Goal: Information Seeking & Learning: Learn about a topic

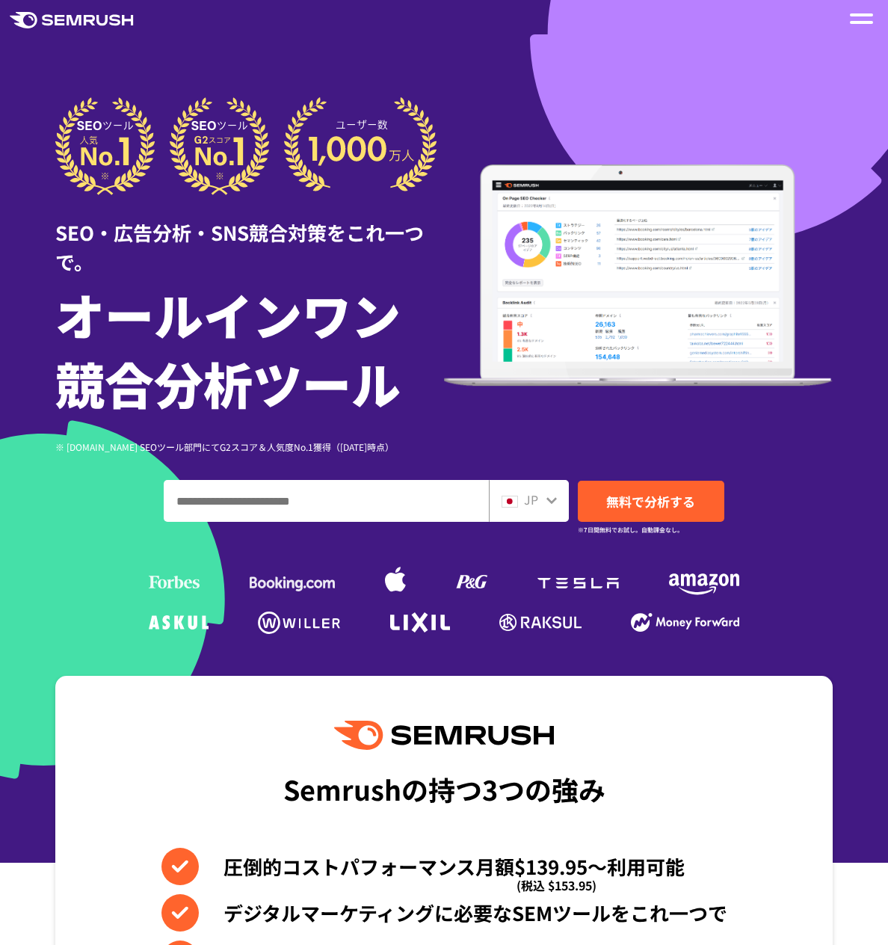
click at [275, 507] on input "ドメイン、キーワードまたはURLを入力してください" at bounding box center [326, 501] width 324 height 40
paste input "**********"
type input "**********"
click at [678, 498] on span "無料で分析する" at bounding box center [650, 501] width 89 height 19
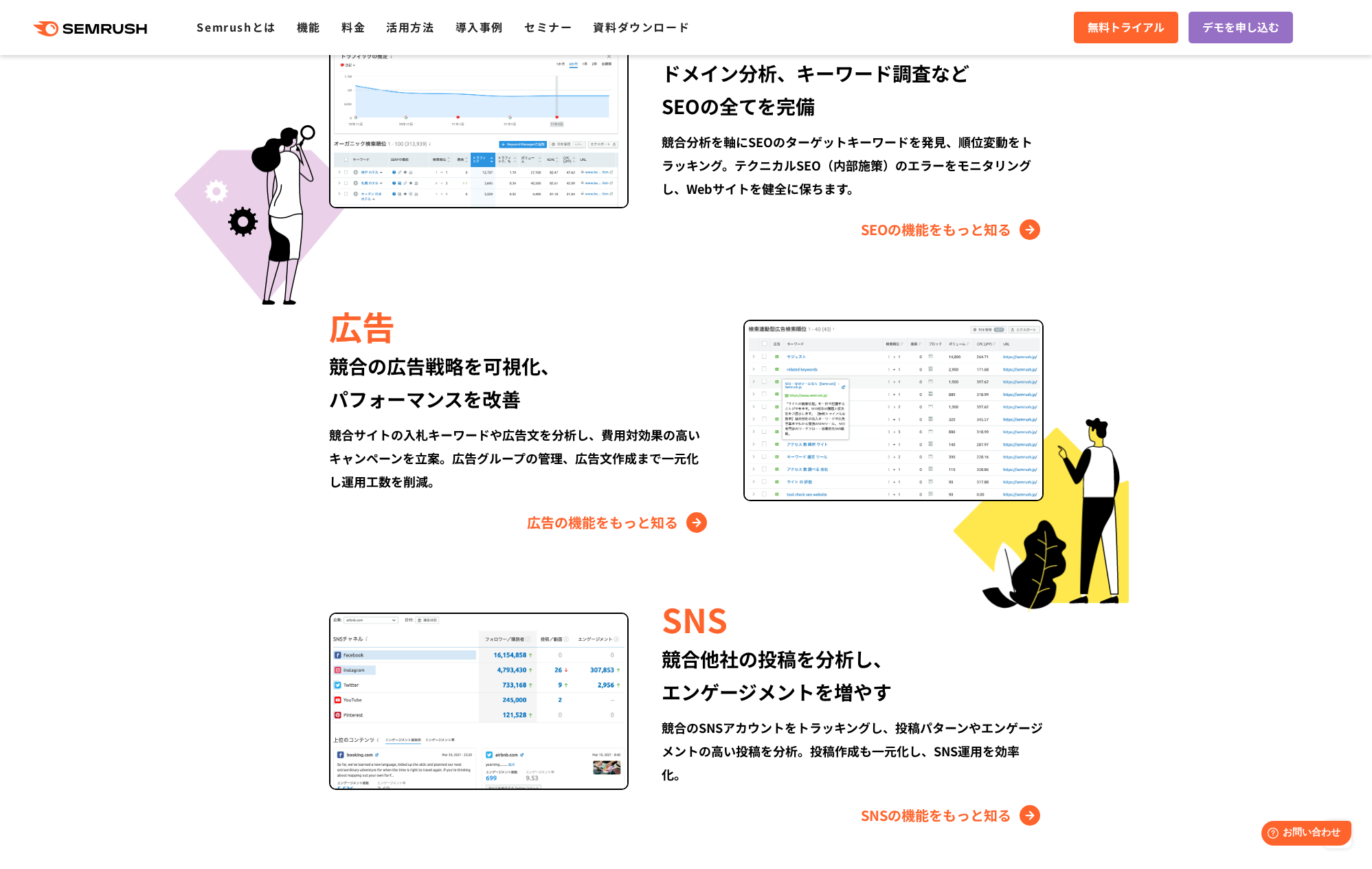
scroll to position [1370, 0]
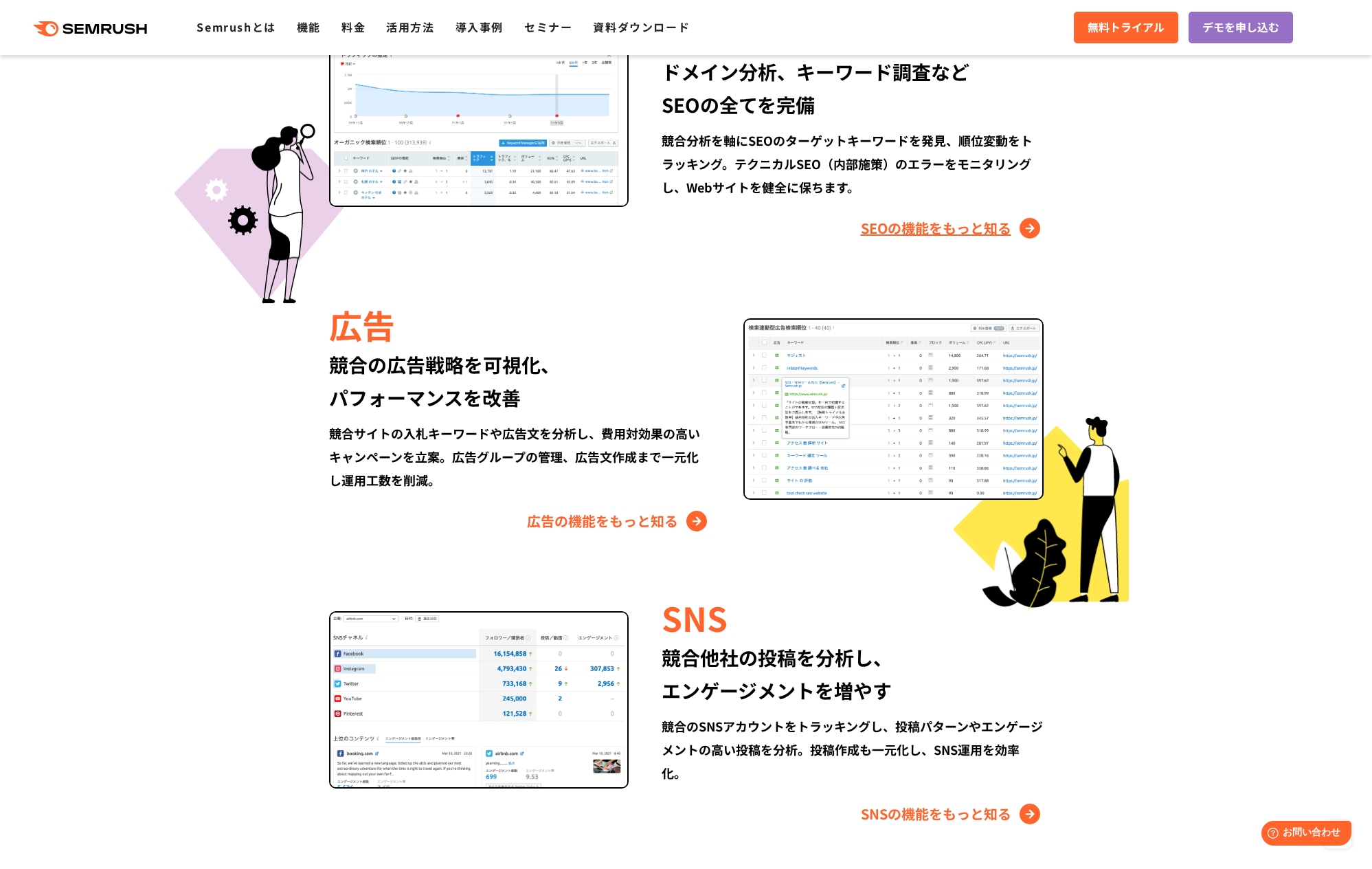
click at [816, 229] on link "SEOの機能をもっと知る" at bounding box center [952, 228] width 183 height 22
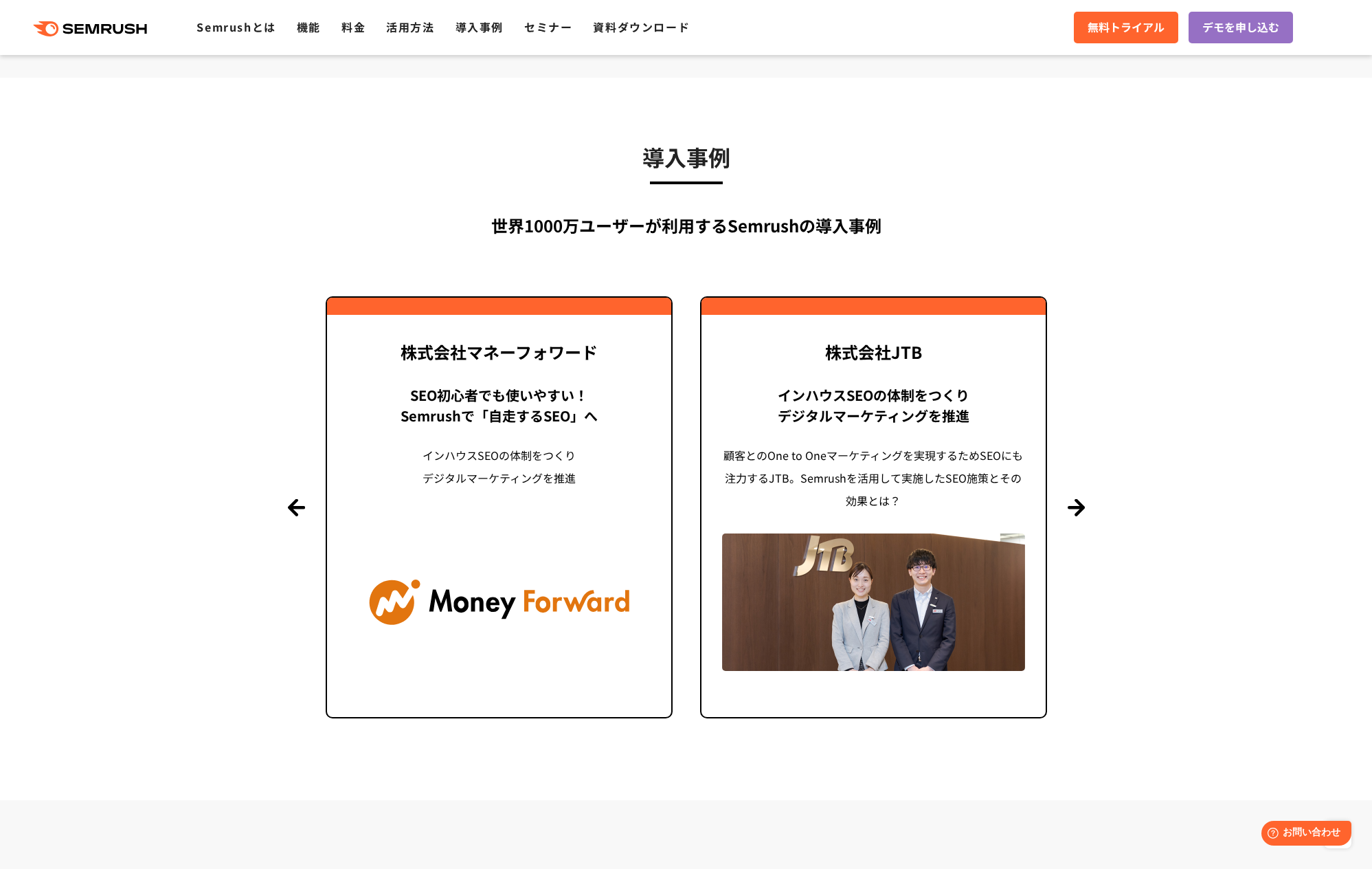
scroll to position [2933, 0]
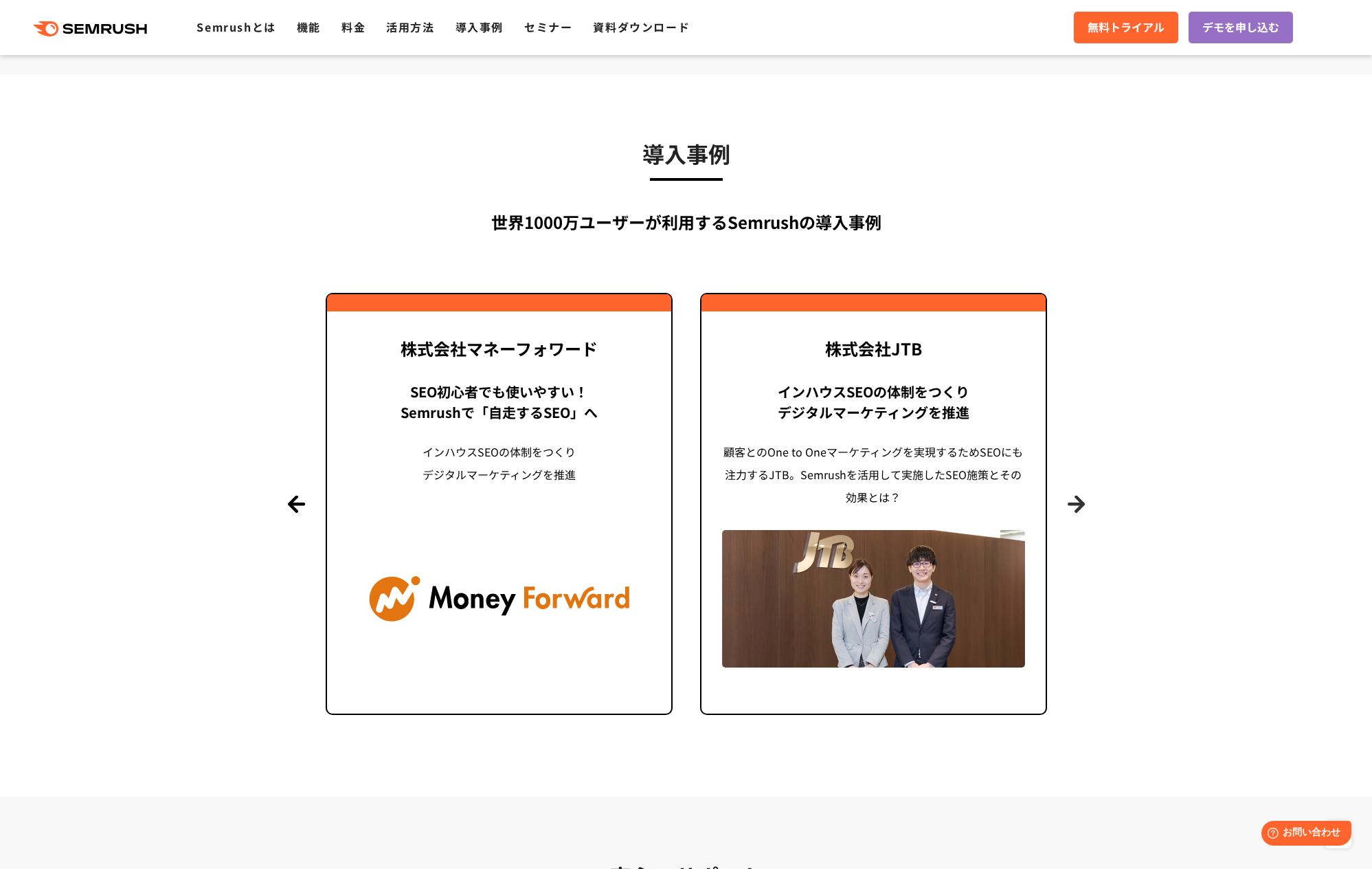
click at [1079, 508] on button "Next" at bounding box center [1076, 504] width 17 height 17
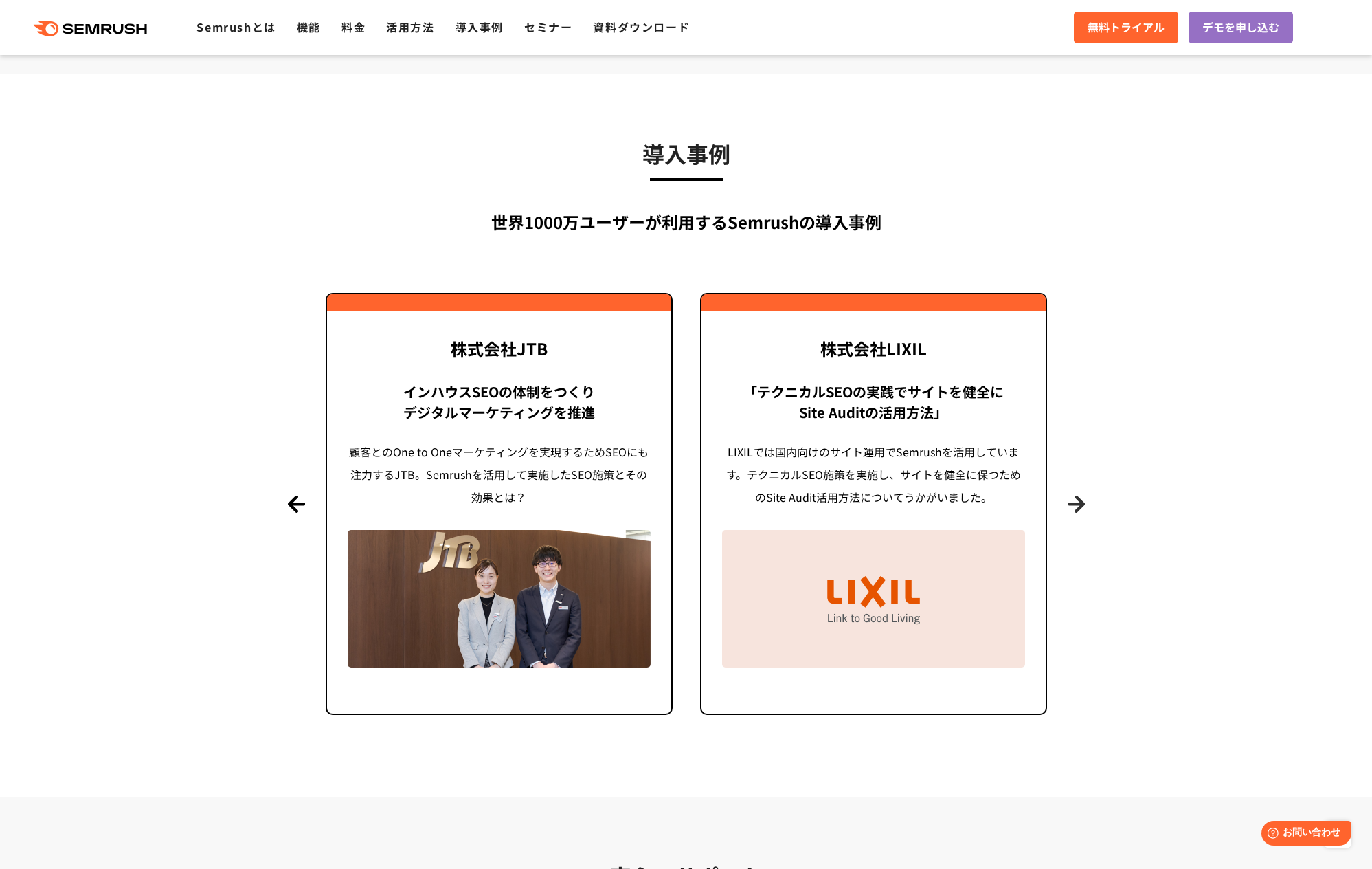
click at [1079, 508] on button "Next" at bounding box center [1076, 504] width 17 height 17
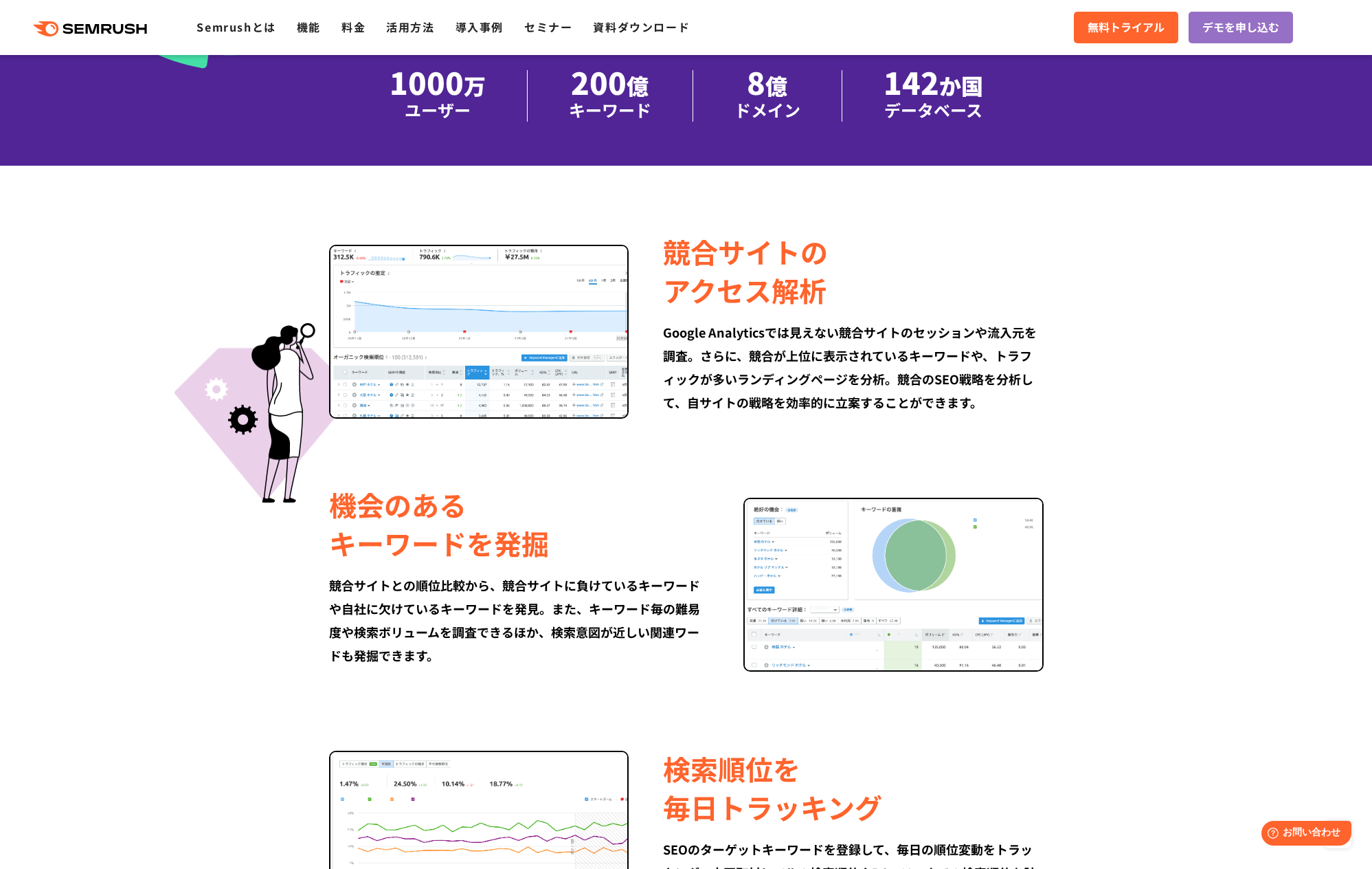
scroll to position [0, 0]
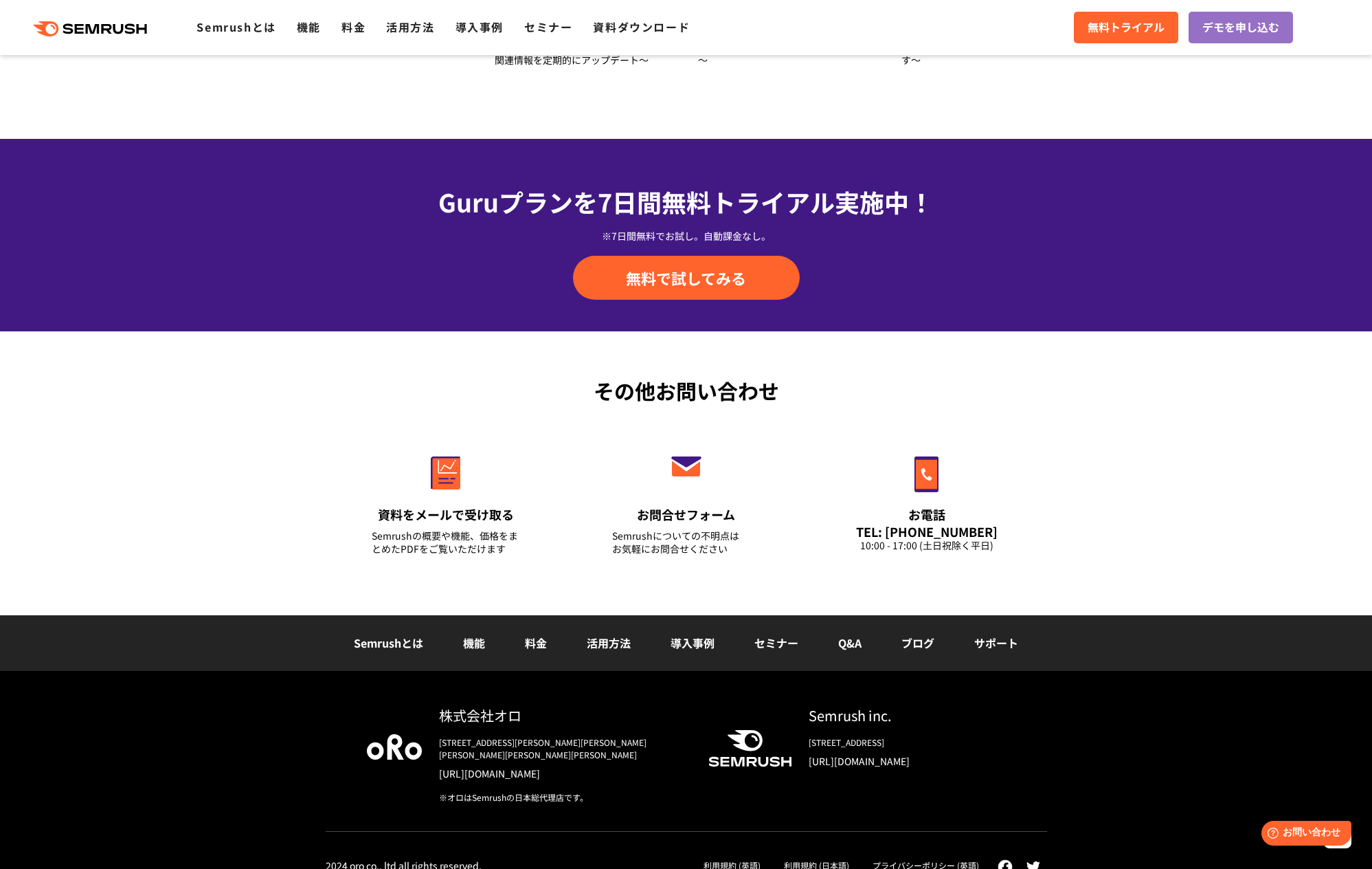
scroll to position [4567, 0]
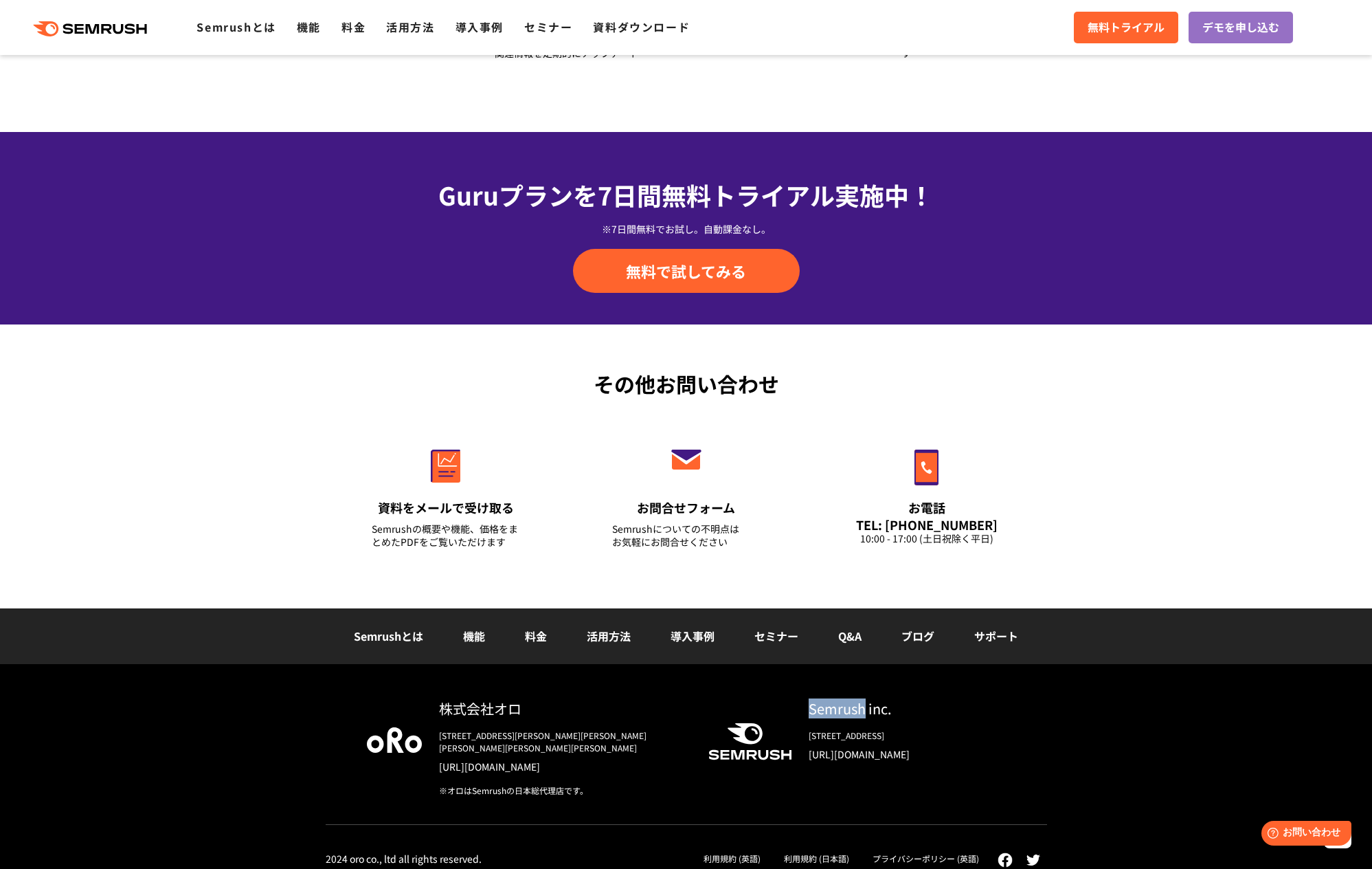
drag, startPoint x: 863, startPoint y: 713, endPoint x: 789, endPoint y: 705, distance: 74.4
click at [789, 705] on div ".cls-1 {fill: #fff;} Semrush inc. 800 Boylston Street Suite 2475 Boston, MA 021…" at bounding box center [846, 735] width 319 height 74
copy div "Semrush"
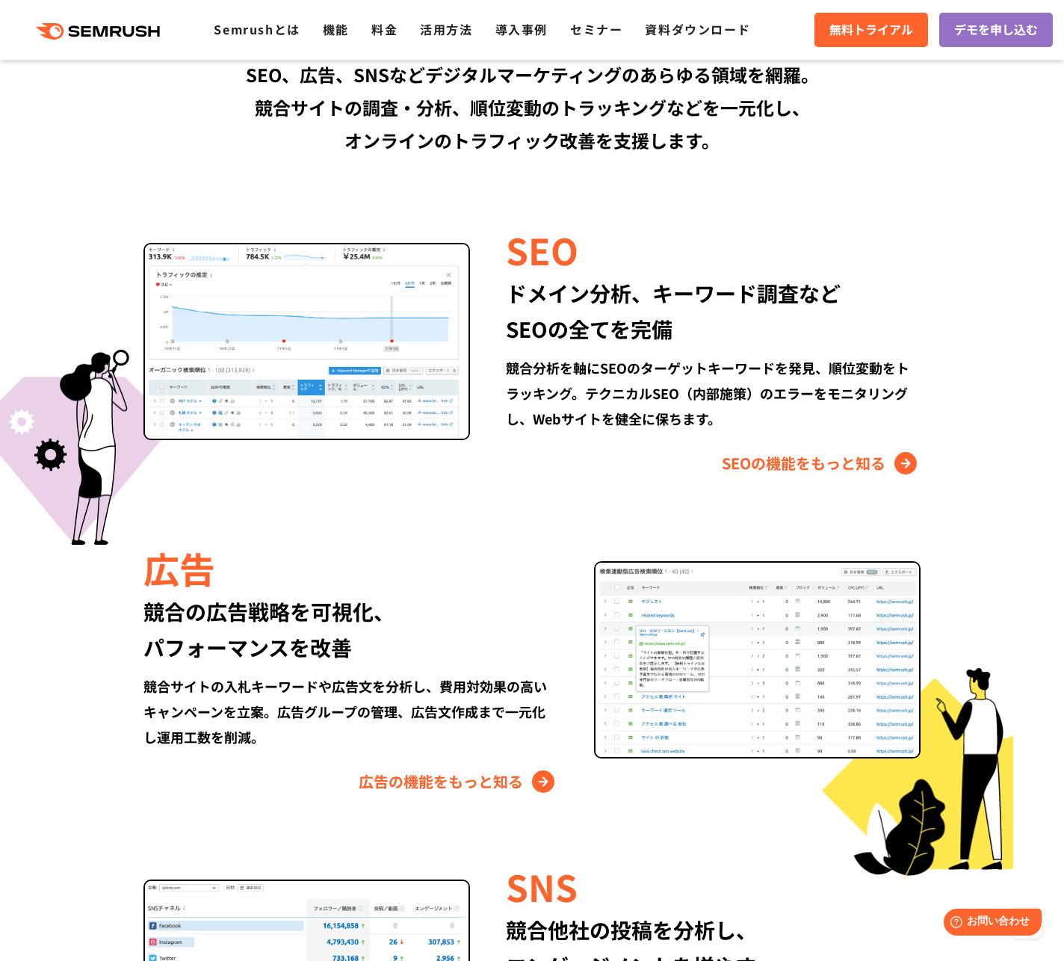
scroll to position [1238, 0]
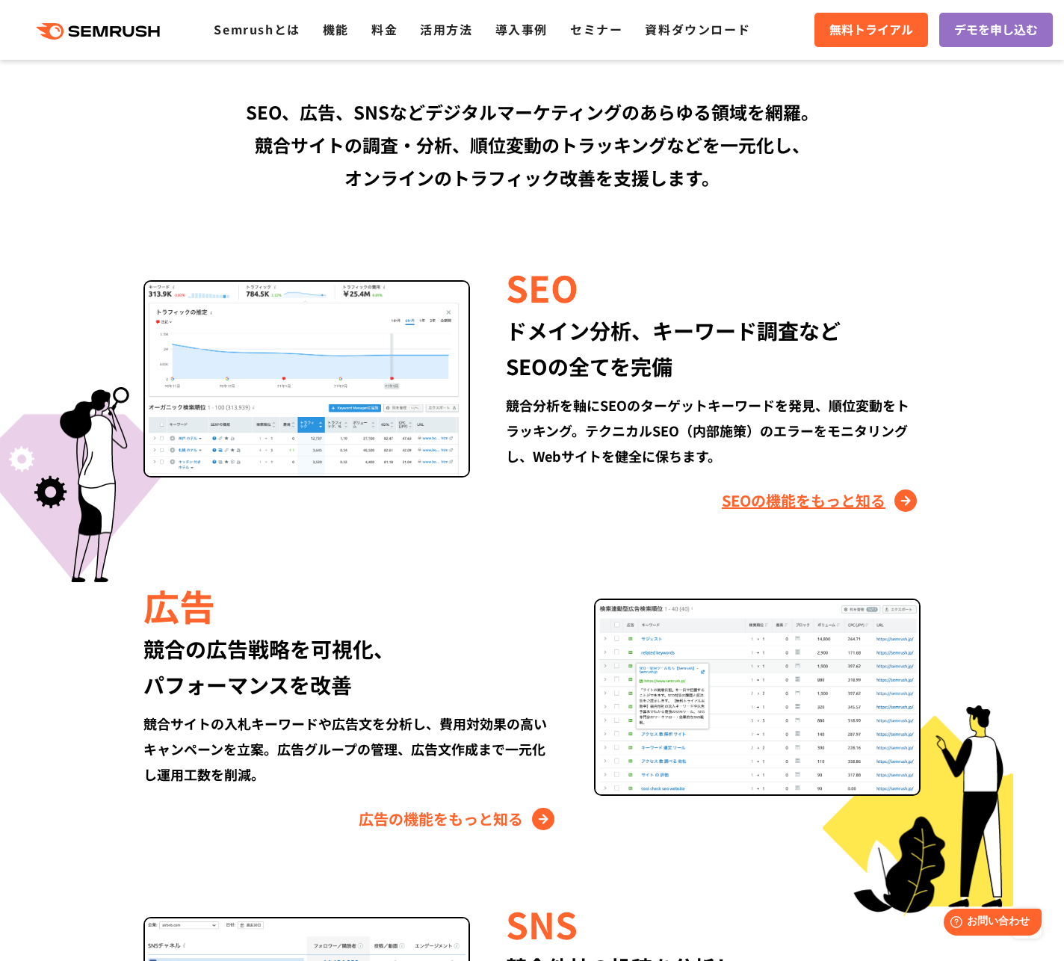
click at [905, 495] on link "SEOの機能をもっと知る" at bounding box center [821, 501] width 199 height 24
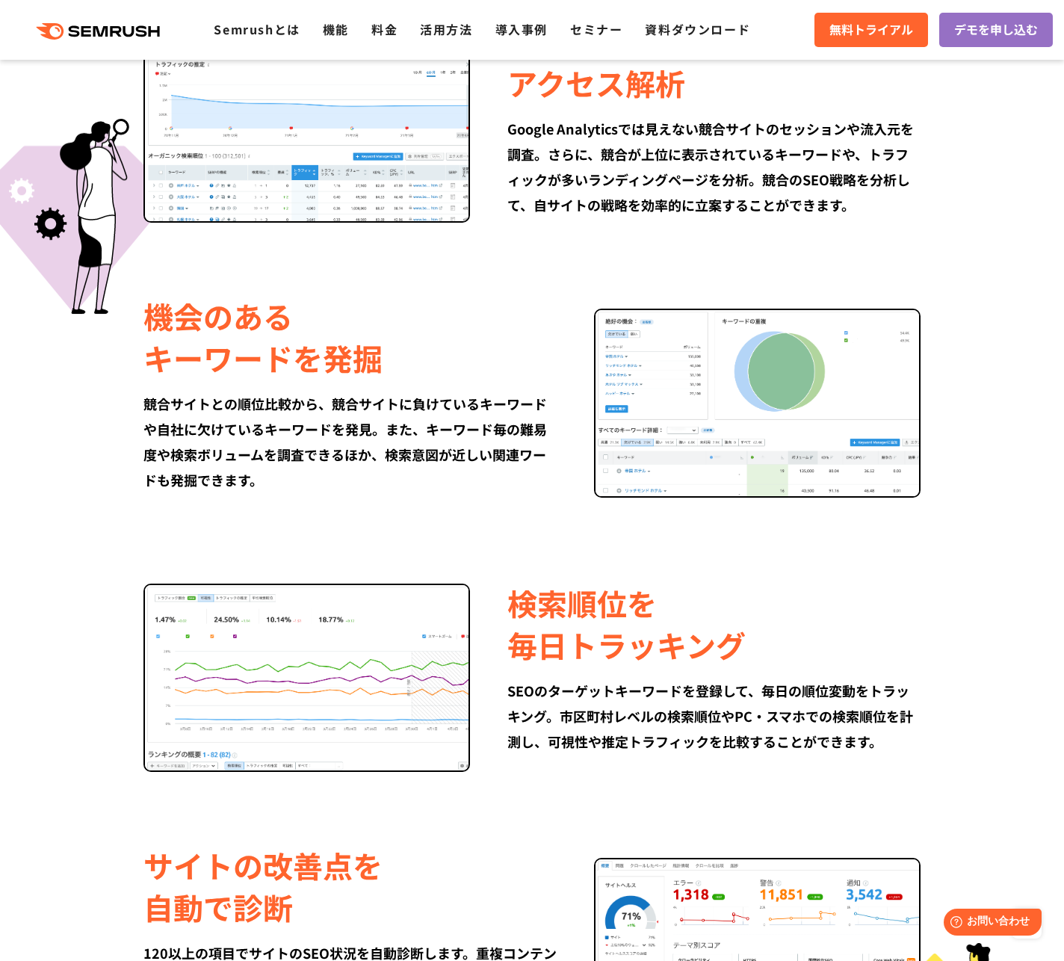
scroll to position [876, 0]
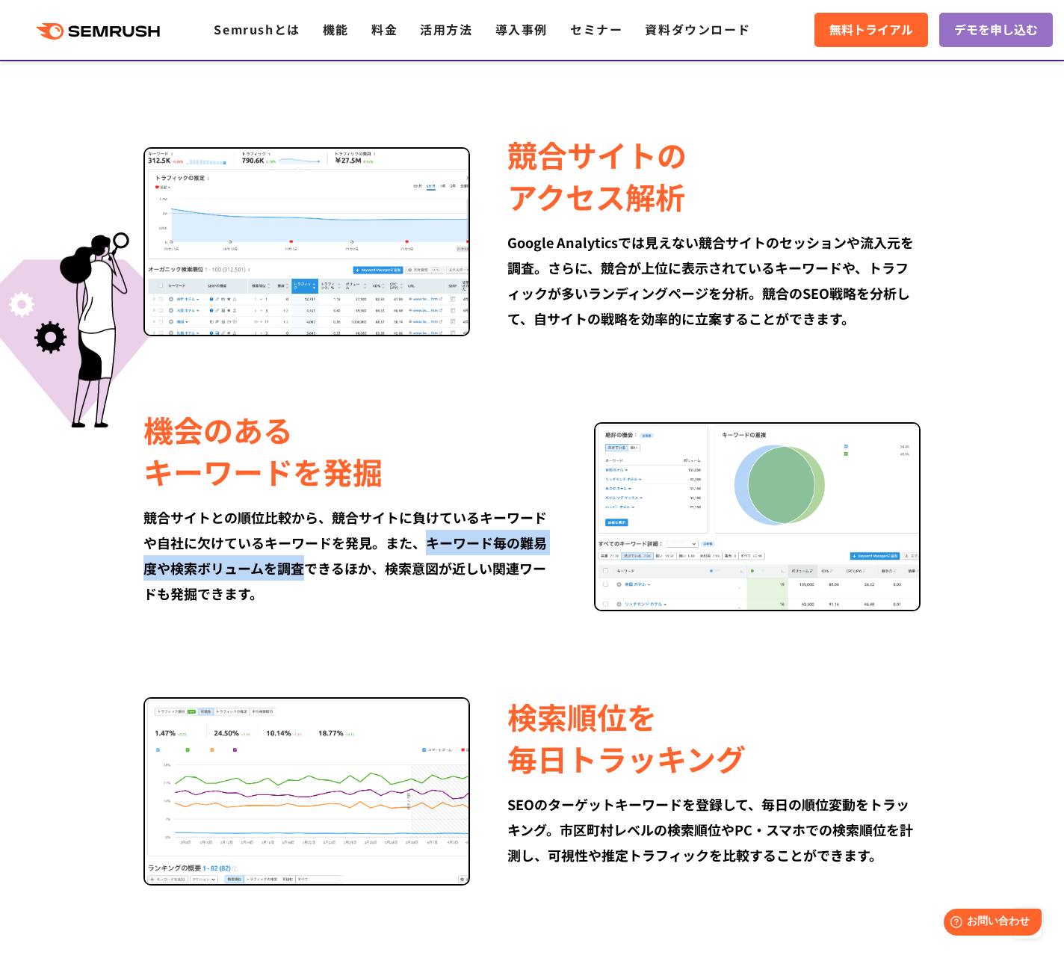
drag, startPoint x: 429, startPoint y: 543, endPoint x: 309, endPoint y: 565, distance: 122.4
click at [309, 565] on div "競合サイトとの順位比較から、競合サイトに負けているキーワードや自社に欠けているキーワードを発見。また、キーワード毎の難易度や検索ボリュームを調査できるほか、検…" at bounding box center [349, 555] width 413 height 102
copy div "キーワード毎の難易度や検索ボリュームを調査"
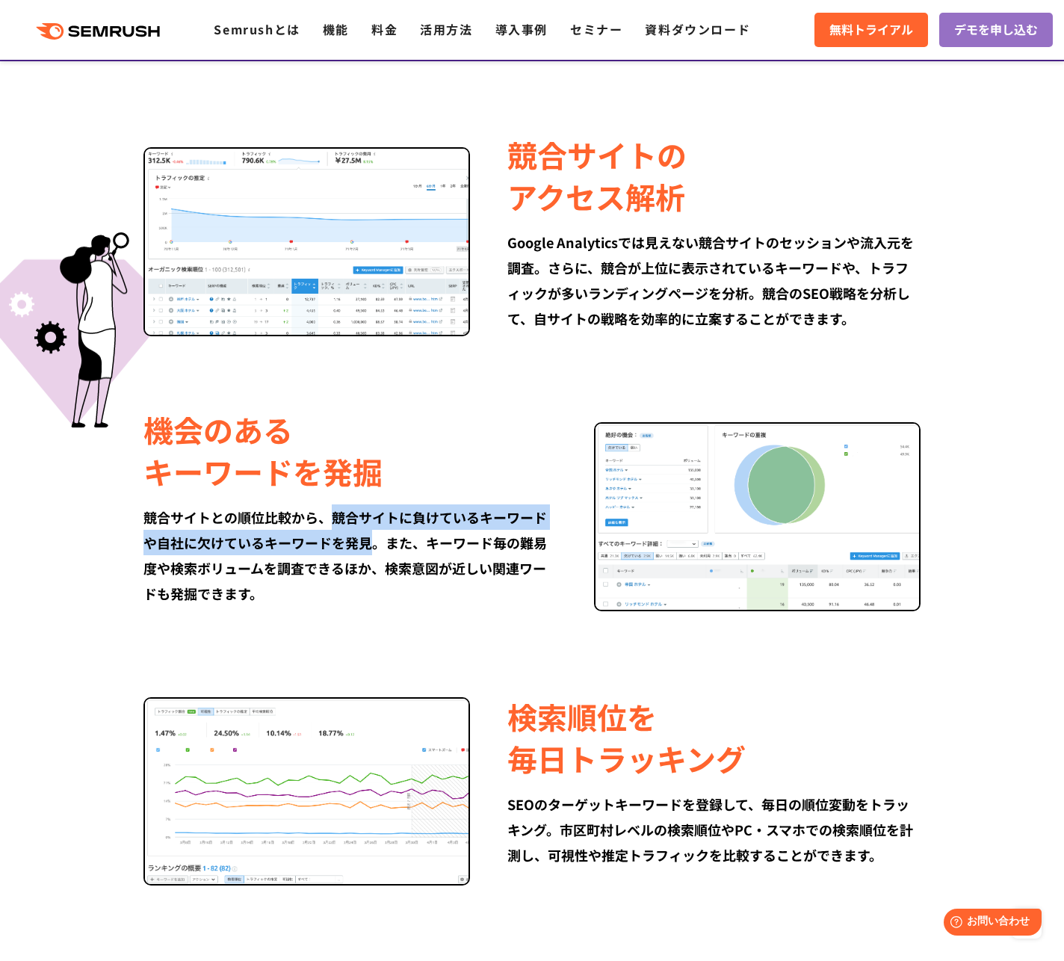
drag, startPoint x: 334, startPoint y: 516, endPoint x: 374, endPoint y: 538, distance: 46.2
click at [374, 538] on div "競合サイトとの順位比較から、競合サイトに負けているキーワードや自社に欠けているキーワードを発見。また、キーワード毎の難易度や検索ボリュームを調査できるほか、検…" at bounding box center [349, 555] width 413 height 102
copy div "競合サイトに負けているキーワードや自社に欠けているキーワードを発見"
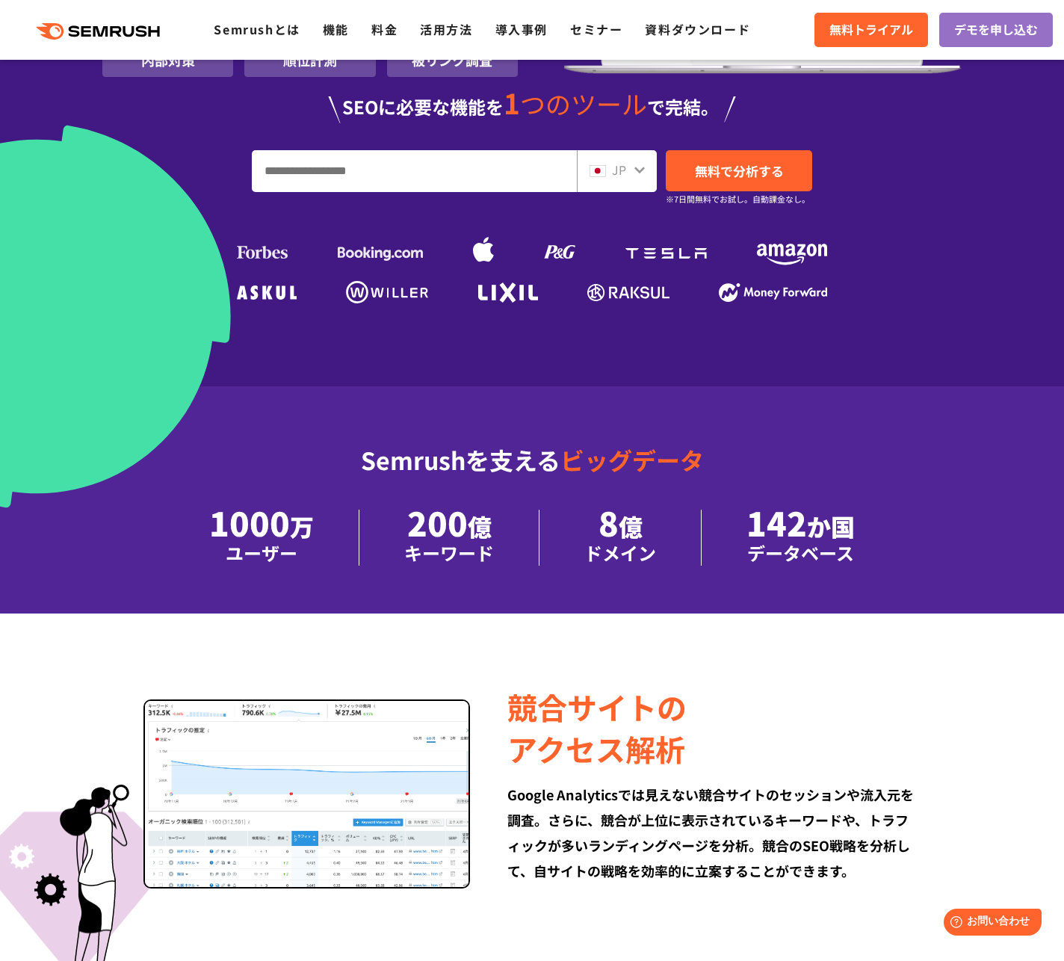
scroll to position [327, 0]
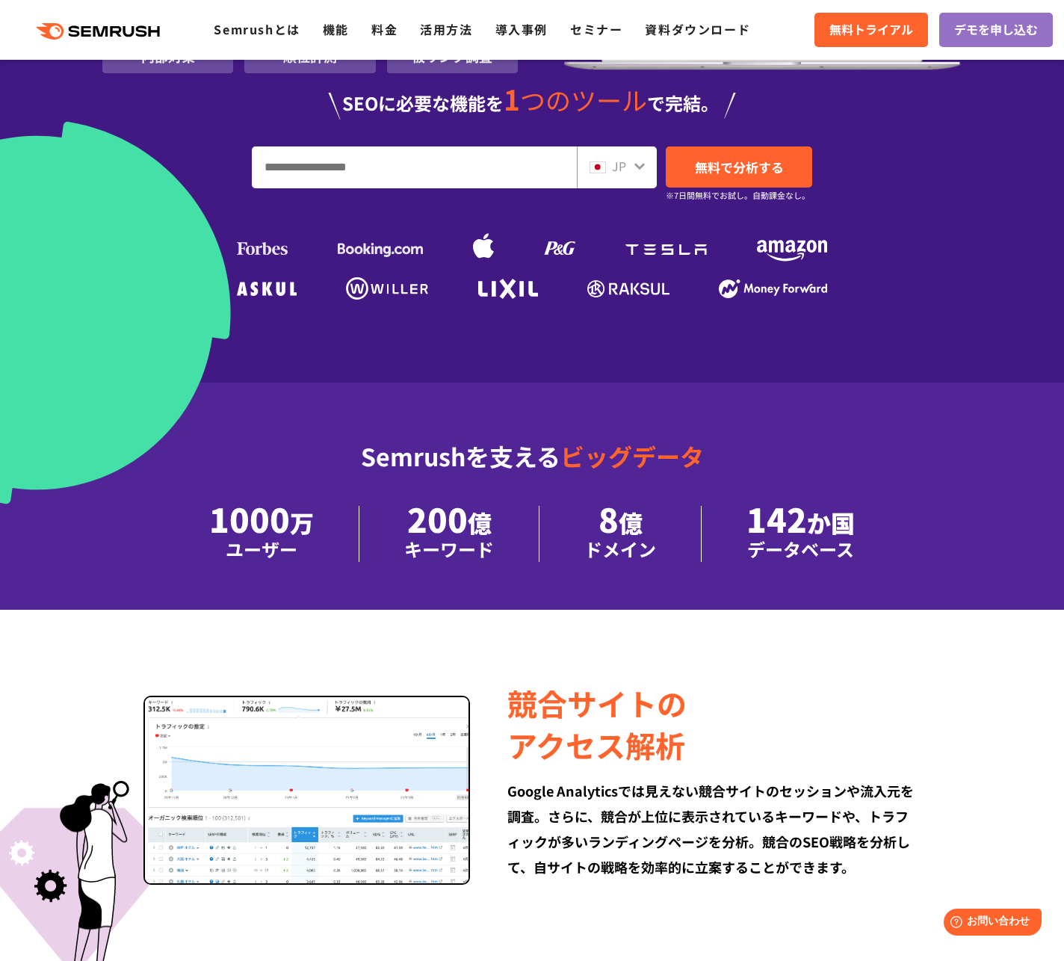
click at [277, 249] on img at bounding box center [262, 248] width 51 height 13
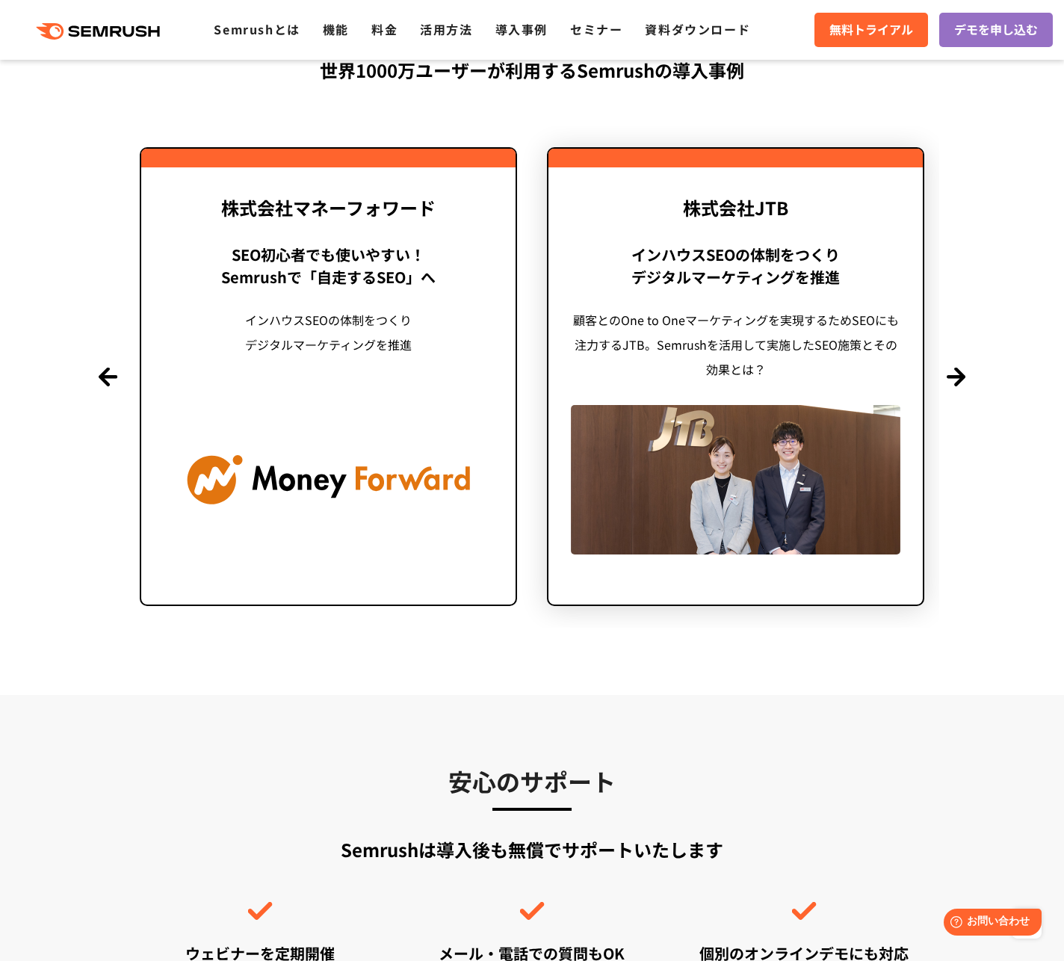
scroll to position [3243, 0]
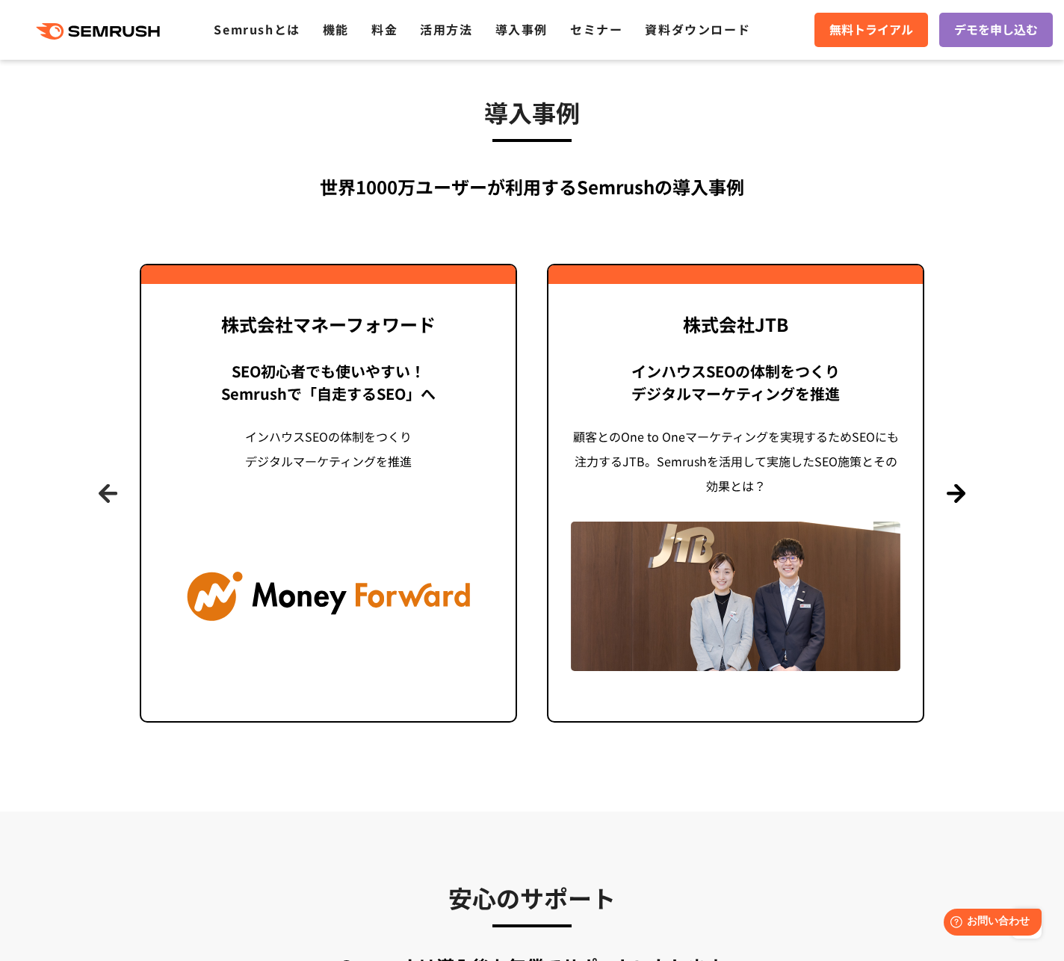
click at [111, 495] on button "Previous" at bounding box center [108, 493] width 19 height 19
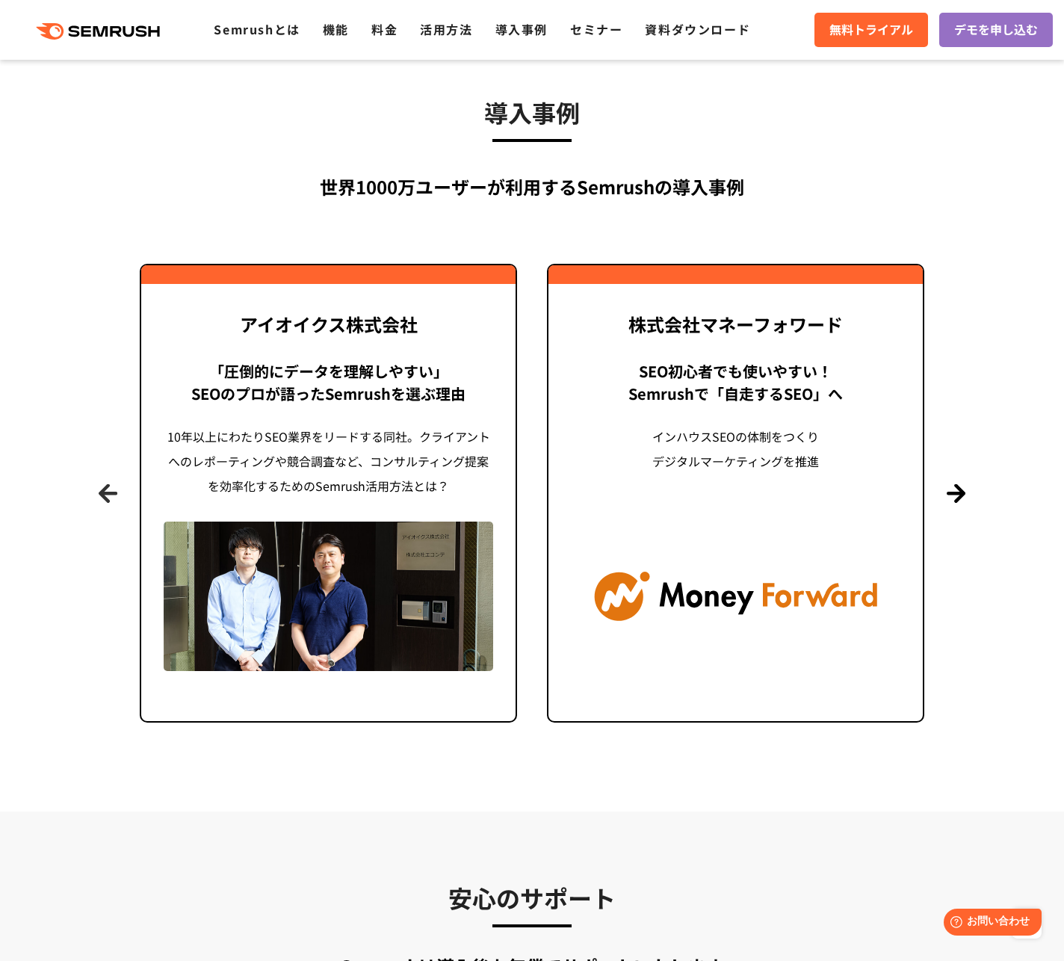
click at [111, 495] on button "Previous" at bounding box center [108, 493] width 19 height 19
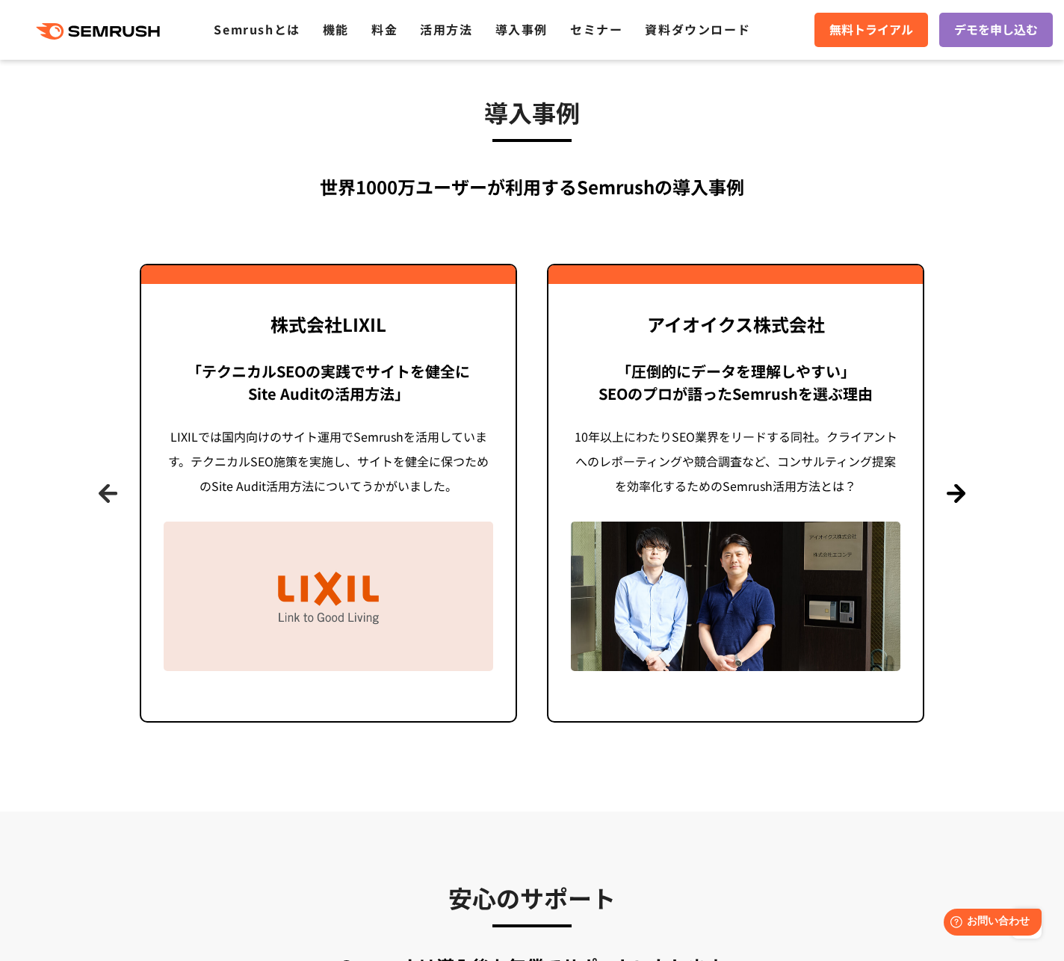
click at [111, 495] on button "Previous" at bounding box center [108, 493] width 19 height 19
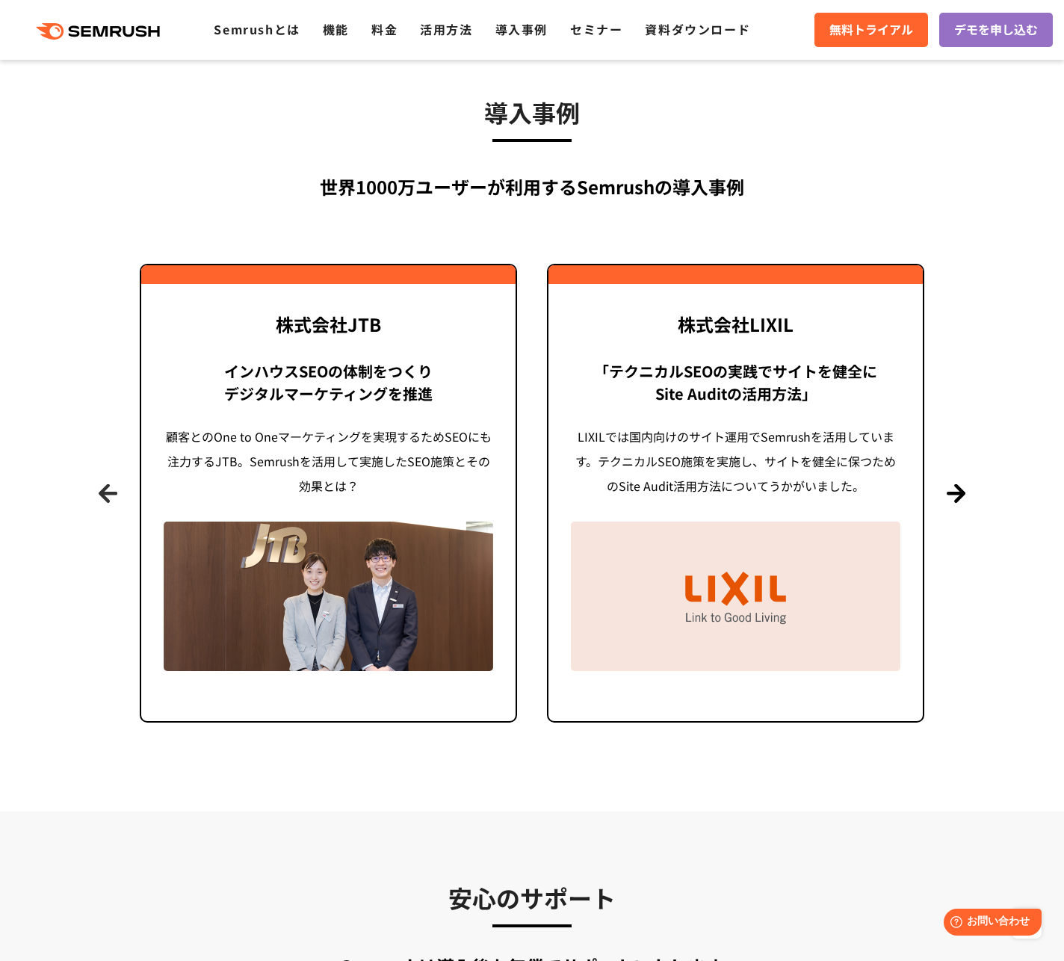
click at [111, 495] on button "Previous" at bounding box center [108, 493] width 19 height 19
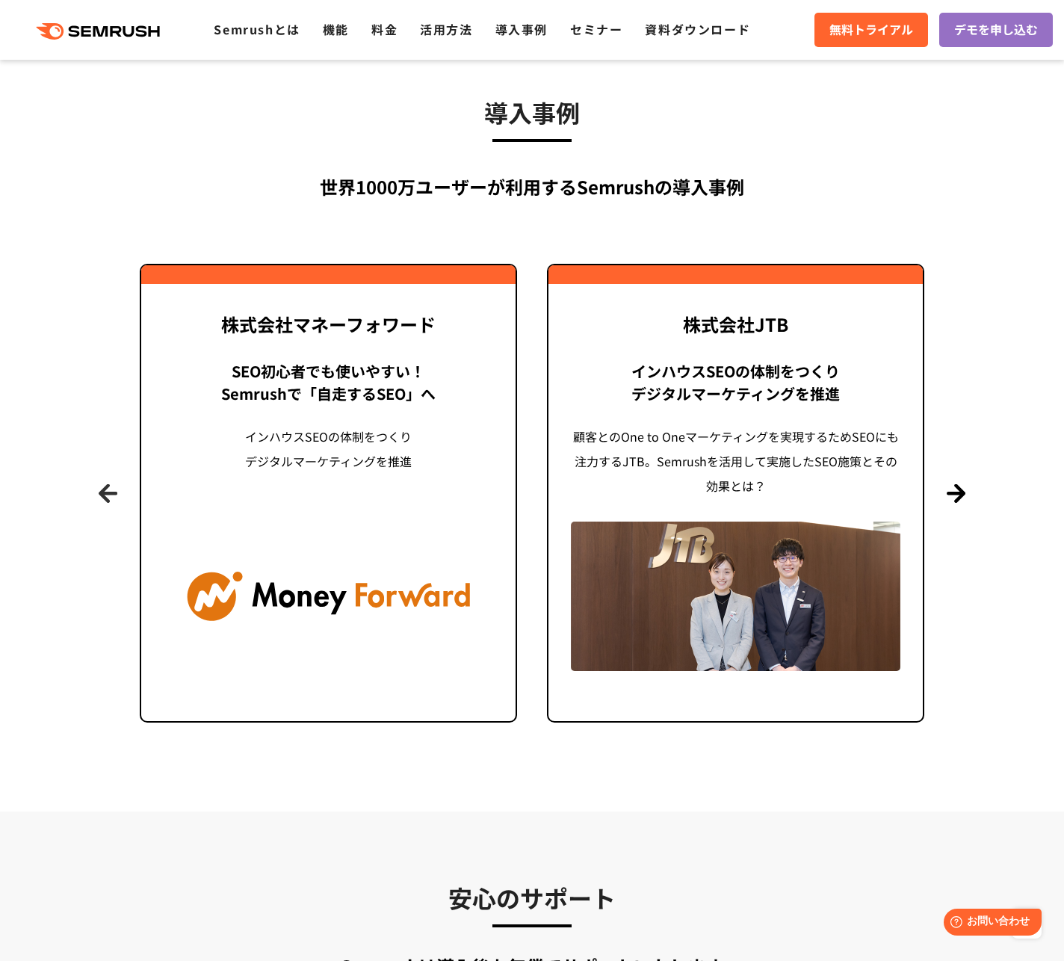
click at [111, 495] on button "Previous" at bounding box center [108, 493] width 19 height 19
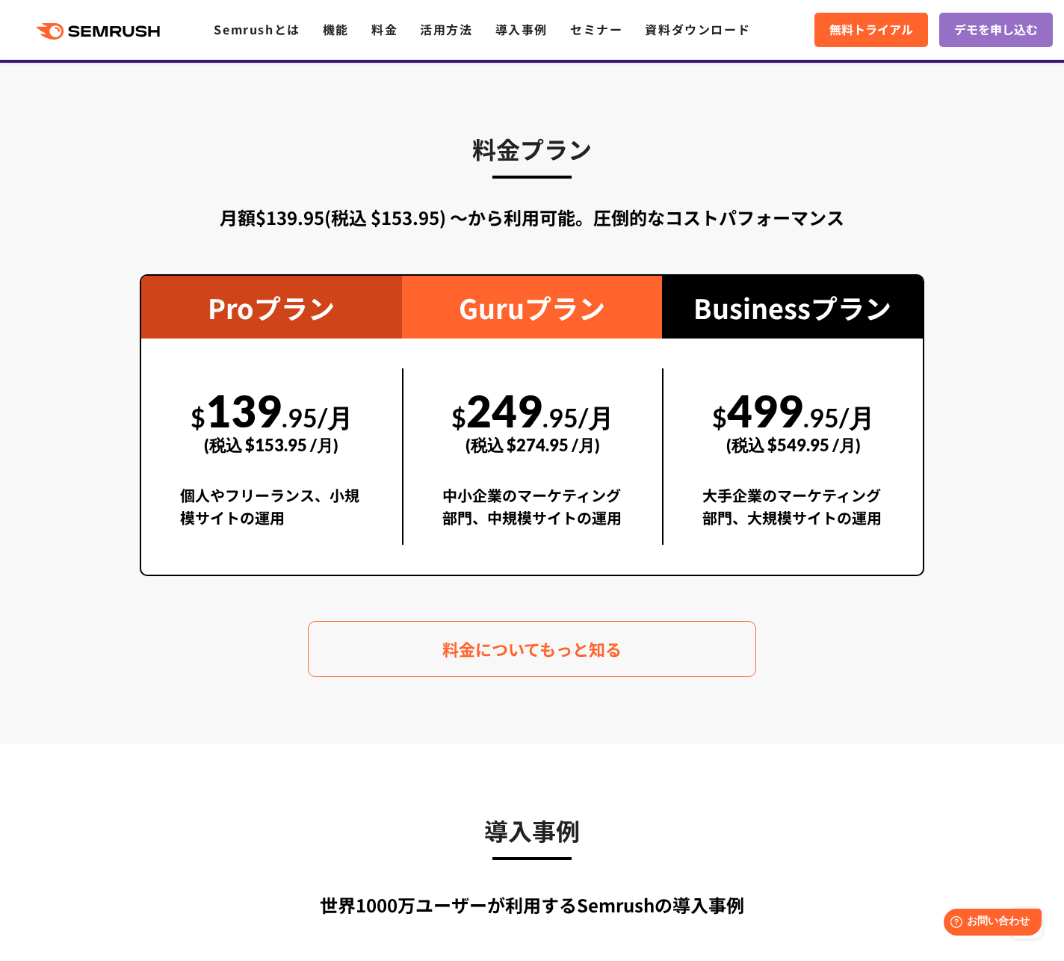
scroll to position [2527, 0]
